Goal: Entertainment & Leisure: Consume media (video, audio)

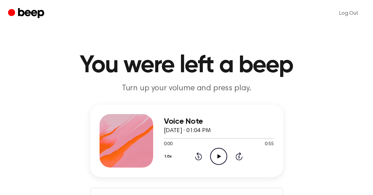
click at [224, 154] on icon "Play Audio" at bounding box center [218, 156] width 17 height 17
click at [220, 155] on icon "Play Audio" at bounding box center [218, 156] width 17 height 17
click at [214, 155] on icon "Play Audio" at bounding box center [218, 156] width 17 height 17
